Goal: Task Accomplishment & Management: Use online tool/utility

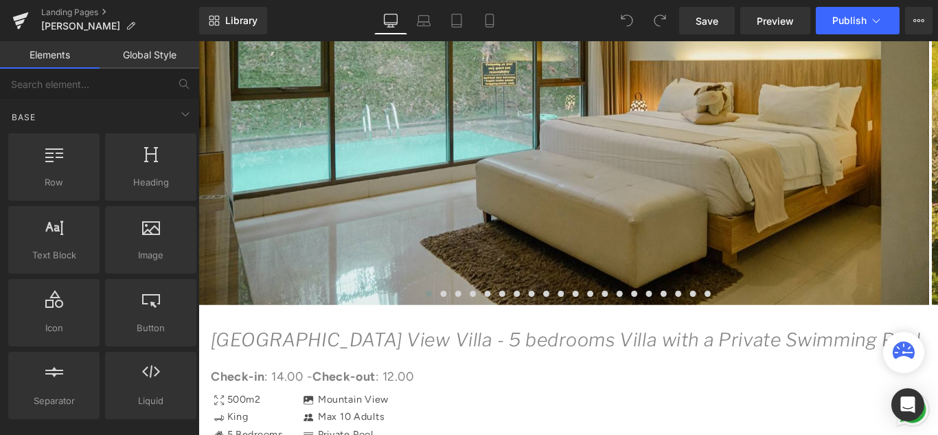
scroll to position [481, 0]
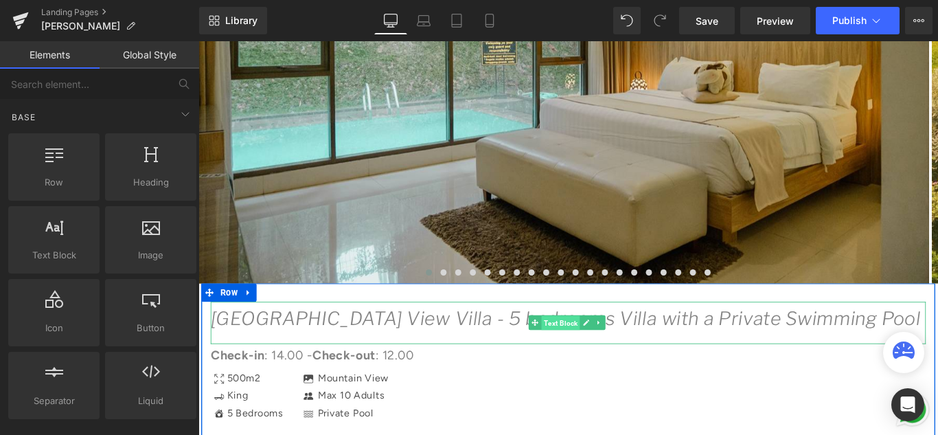
click at [597, 352] on span "Text Block" at bounding box center [605, 357] width 43 height 16
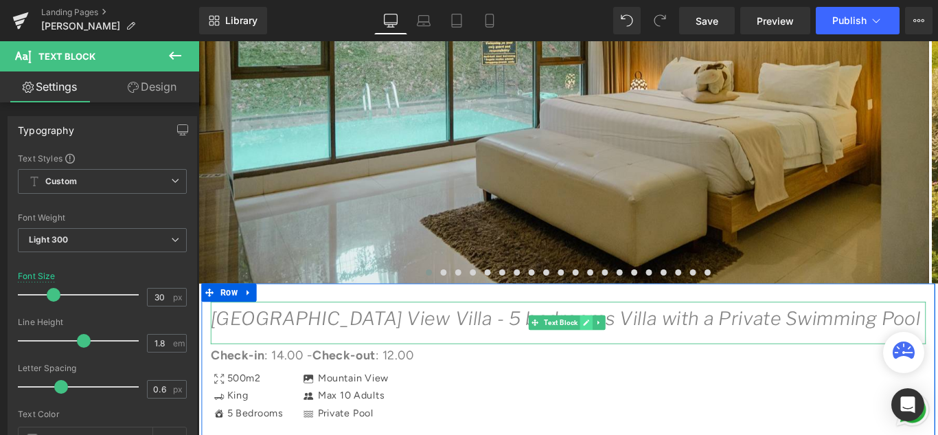
click at [632, 354] on icon at bounding box center [633, 357] width 7 height 7
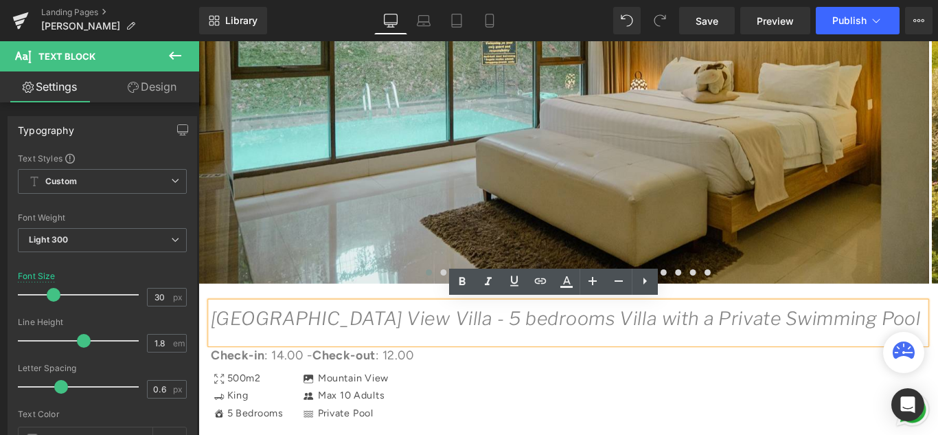
click at [739, 356] on icon "[GEOGRAPHIC_DATA] View Villa - 5 bedrooms Villa with a Private Swimming Pool" at bounding box center [611, 352] width 798 height 25
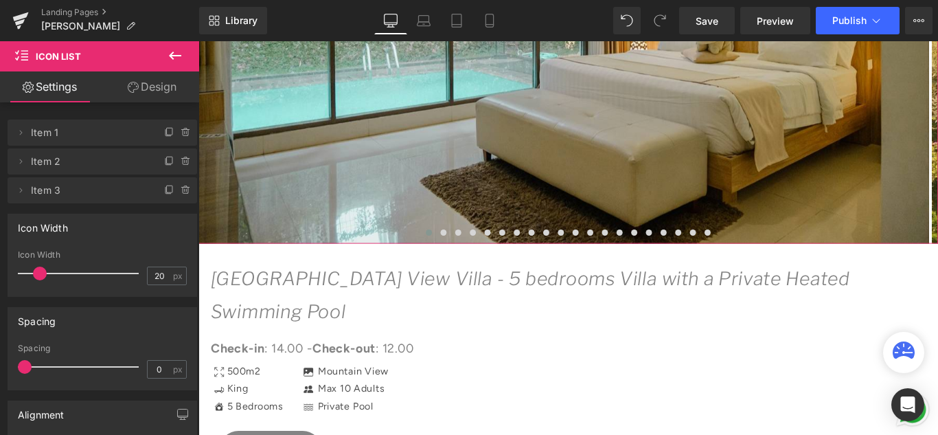
scroll to position [618, 0]
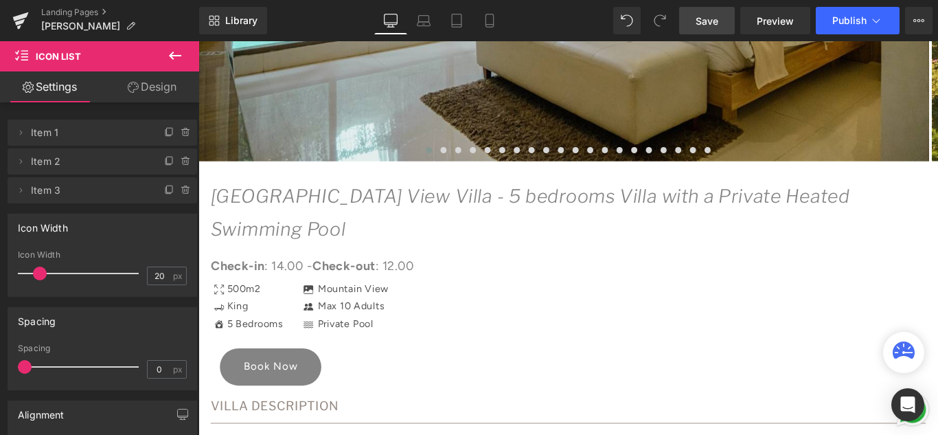
click at [705, 25] on span "Save" at bounding box center [706, 21] width 23 height 14
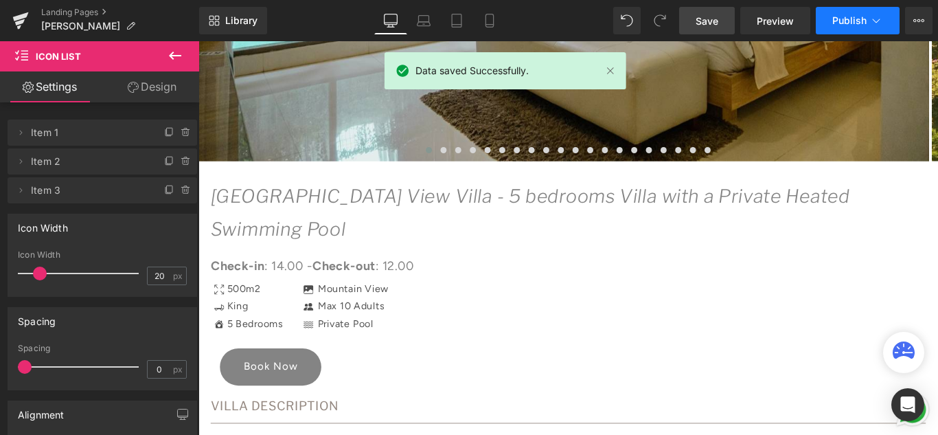
click at [838, 23] on span "Publish" at bounding box center [849, 20] width 34 height 11
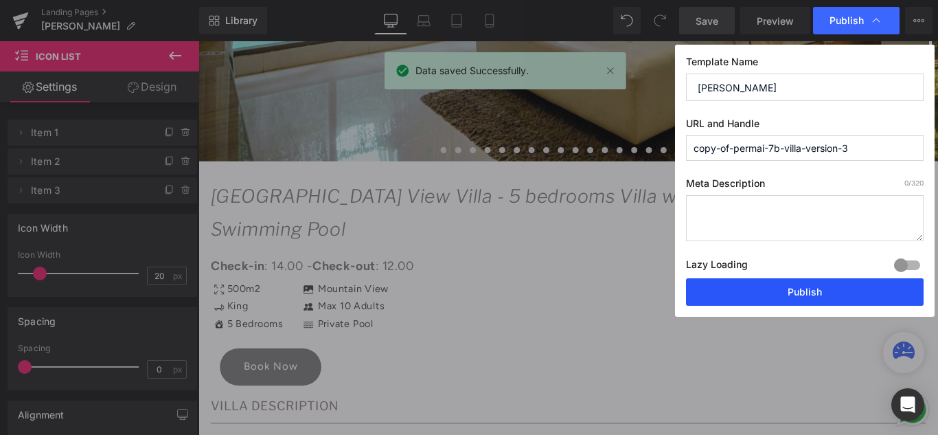
click at [817, 292] on button "Publish" at bounding box center [805, 291] width 238 height 27
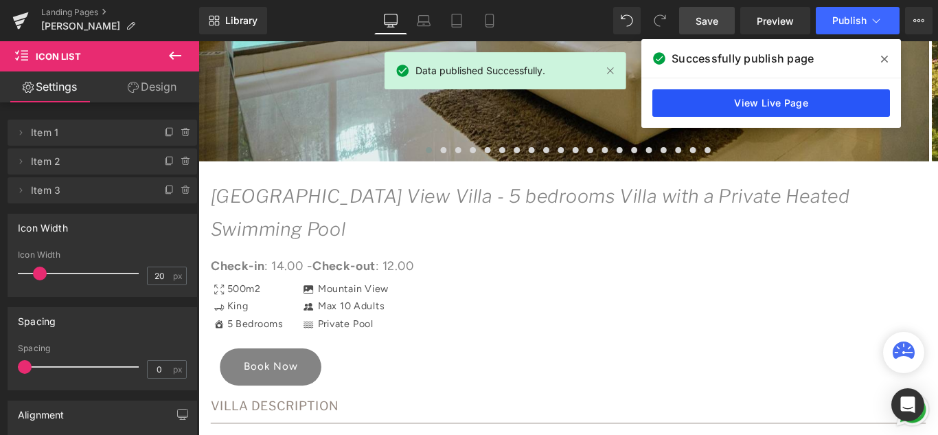
click at [816, 113] on link "View Live Page" at bounding box center [771, 102] width 238 height 27
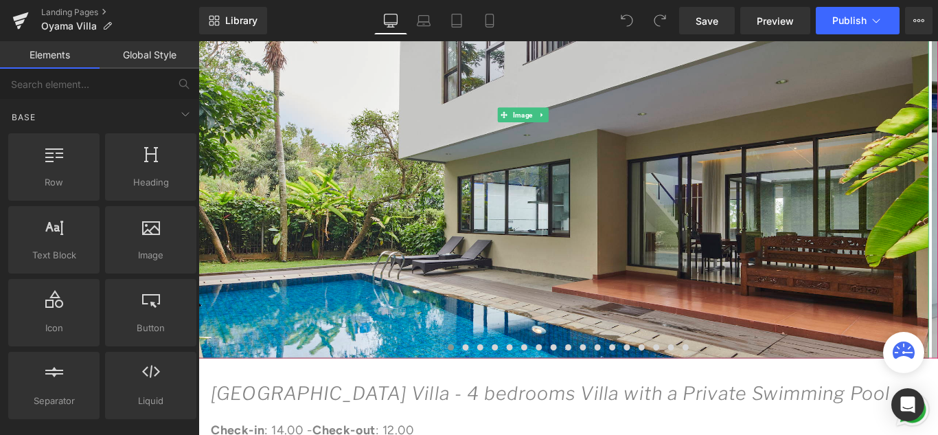
scroll to position [481, 0]
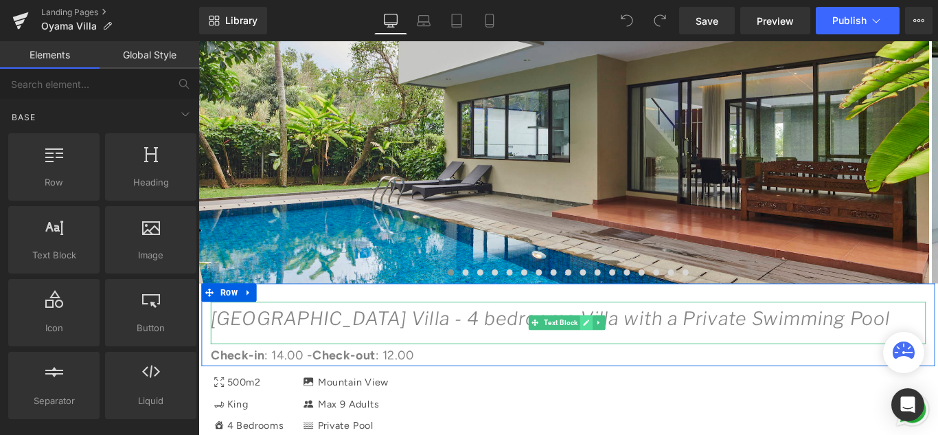
click at [632, 351] on link at bounding box center [634, 357] width 14 height 16
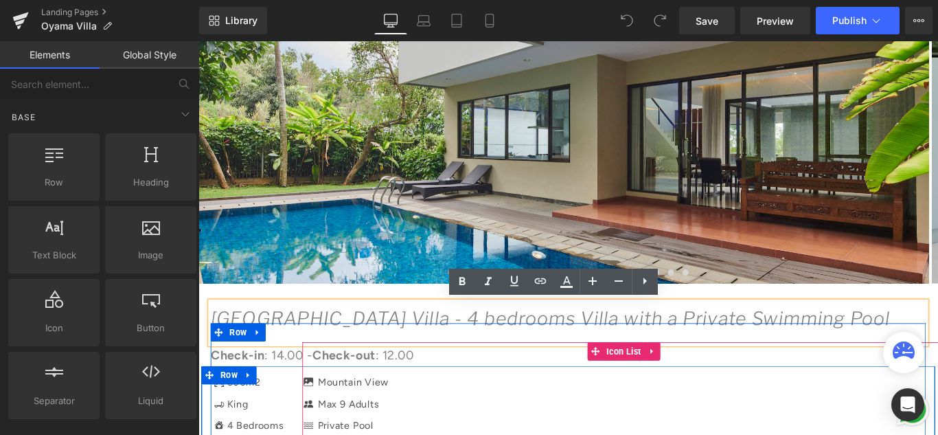
drag, startPoint x: 669, startPoint y: 426, endPoint x: 643, endPoint y: 413, distance: 29.5
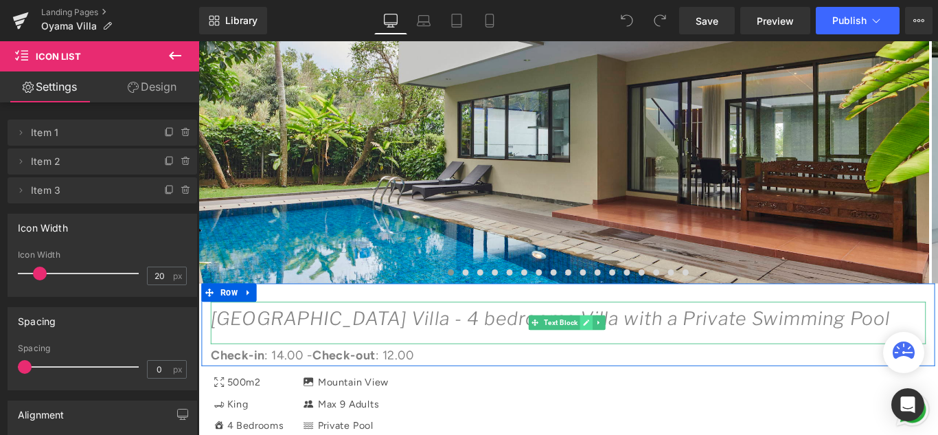
click at [627, 355] on link at bounding box center [634, 357] width 14 height 16
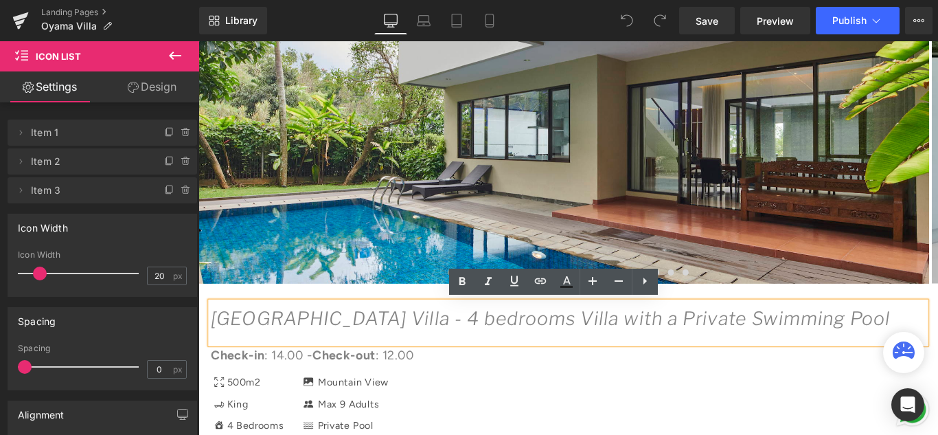
click at [712, 347] on icon "Oyama City View Villa - 4 bedrooms Villa with a Private Swimming Pool" at bounding box center [593, 352] width 763 height 25
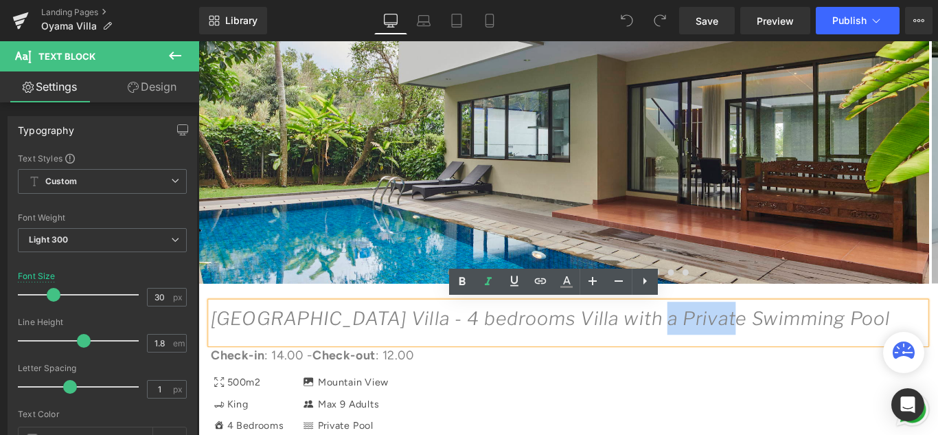
click at [755, 354] on icon "Oyama City View Villa - 4 bedrooms Villa with a Private Swimming Pool" at bounding box center [593, 352] width 763 height 25
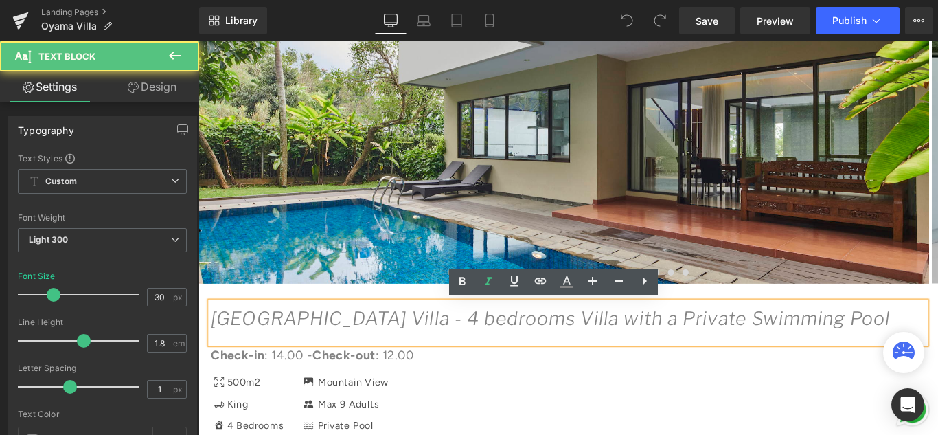
click at [759, 354] on icon "Oyama City View Villa - 4 bedrooms Villa with a Private Swimming Pool" at bounding box center [593, 352] width 763 height 25
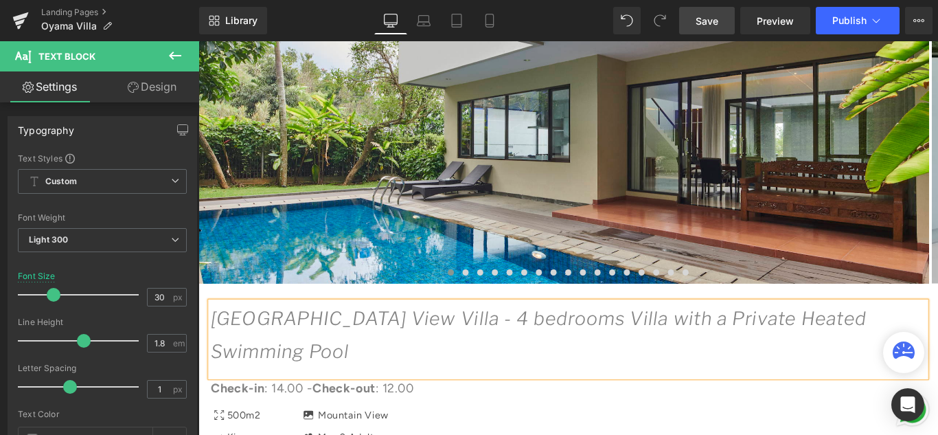
click at [713, 11] on link "Save" at bounding box center [707, 20] width 56 height 27
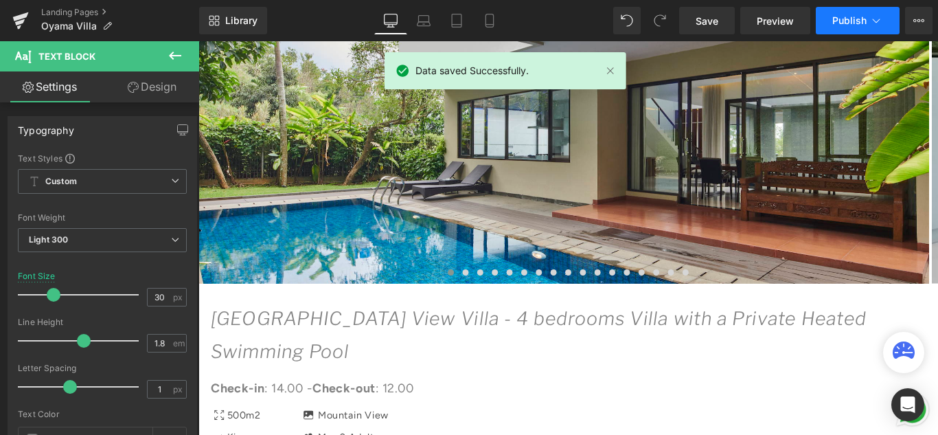
click at [842, 12] on button "Publish" at bounding box center [858, 20] width 84 height 27
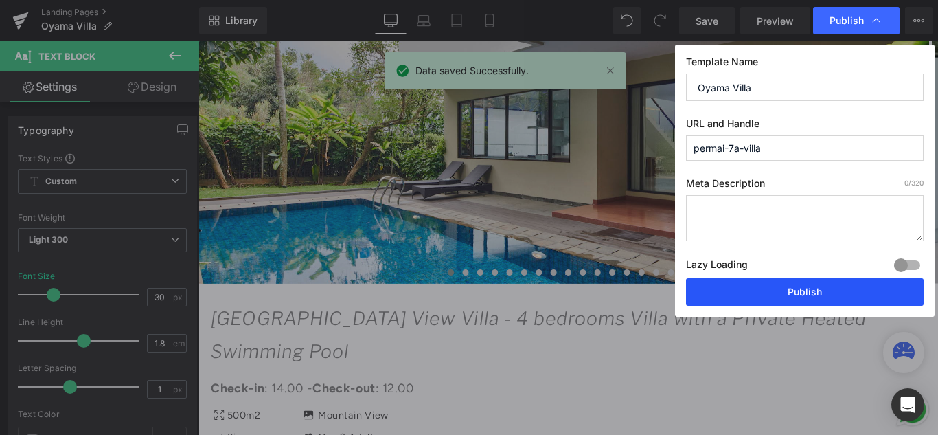
click at [812, 297] on button "Publish" at bounding box center [805, 291] width 238 height 27
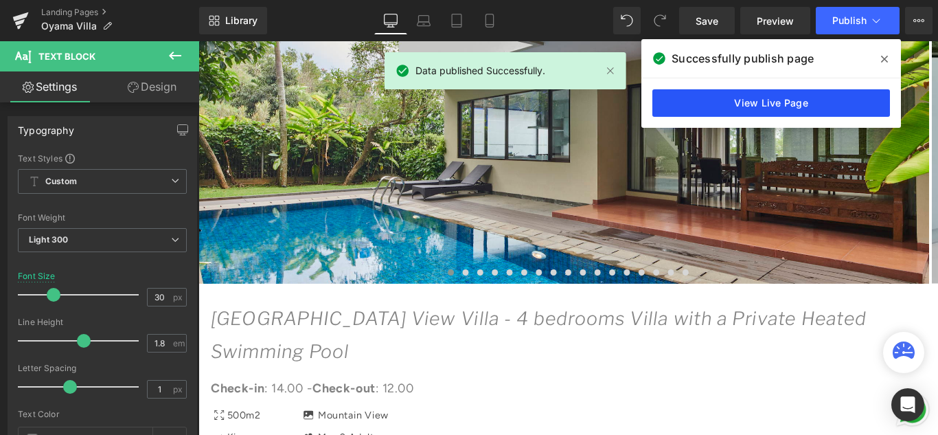
click at [750, 102] on link "View Live Page" at bounding box center [771, 102] width 238 height 27
